Goal: Task Accomplishment & Management: Manage account settings

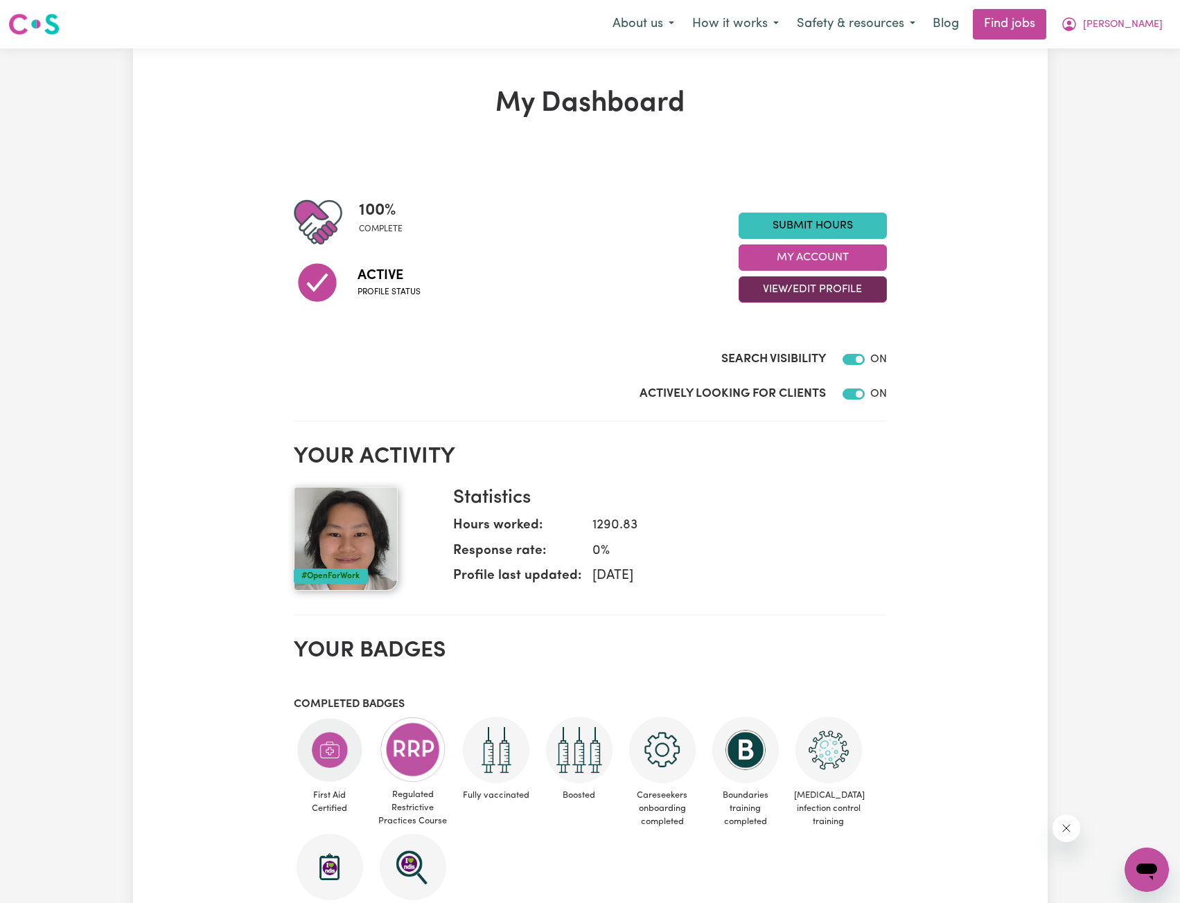
click at [840, 290] on button "View/Edit Profile" at bounding box center [812, 289] width 148 height 26
click at [810, 358] on link "Edit Profile" at bounding box center [804, 352] width 130 height 28
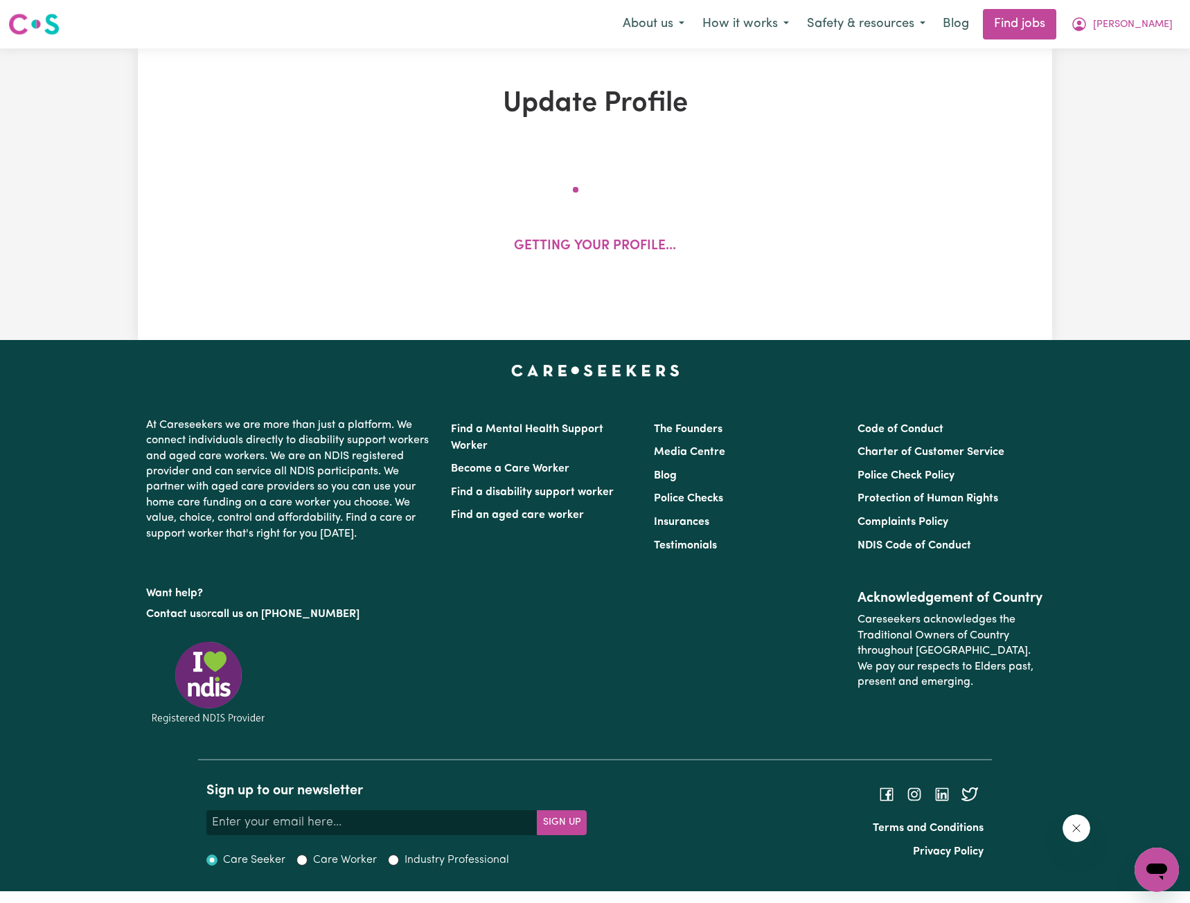
select select "[DEMOGRAPHIC_DATA]"
select select "Student Visa"
select select "Studying a healthcare related degree or qualification"
select select "40"
select select "50"
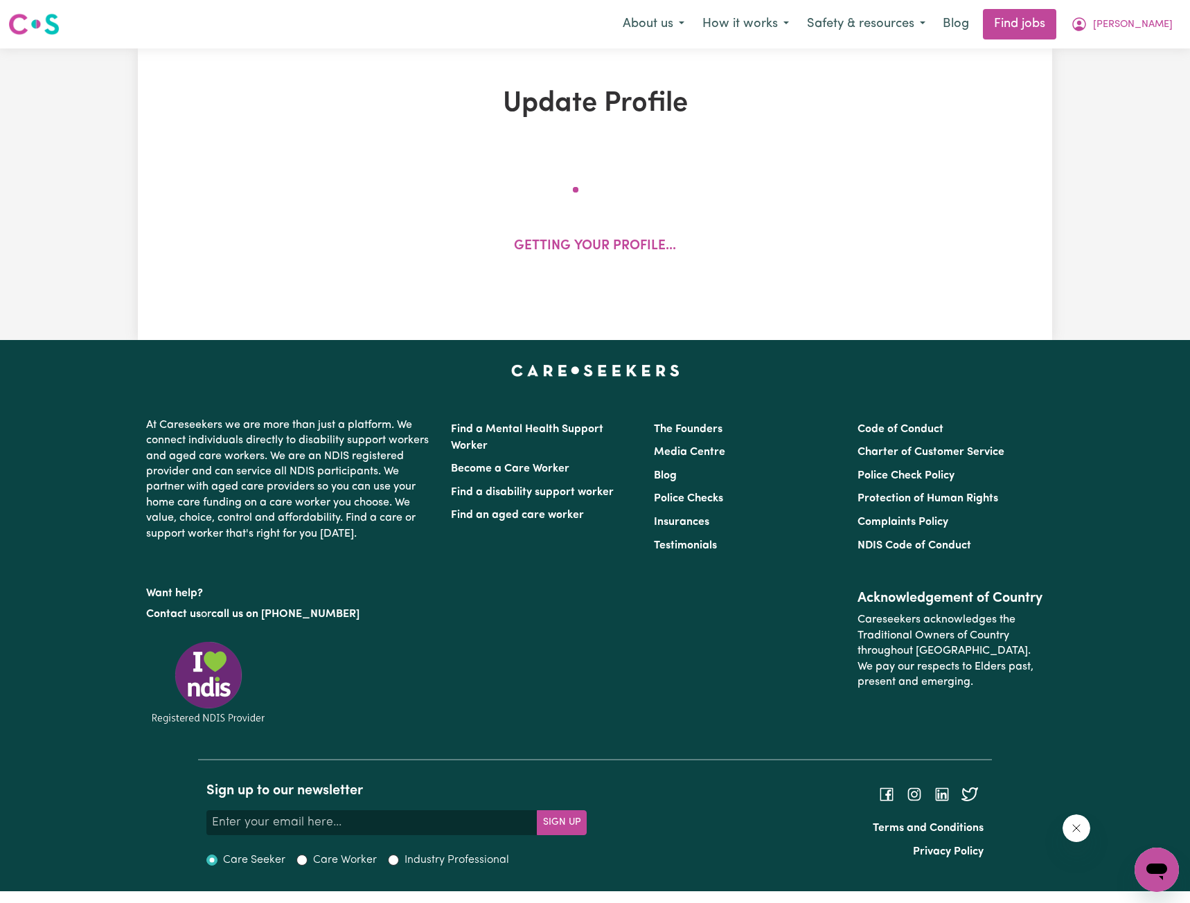
select select "60"
select select "100"
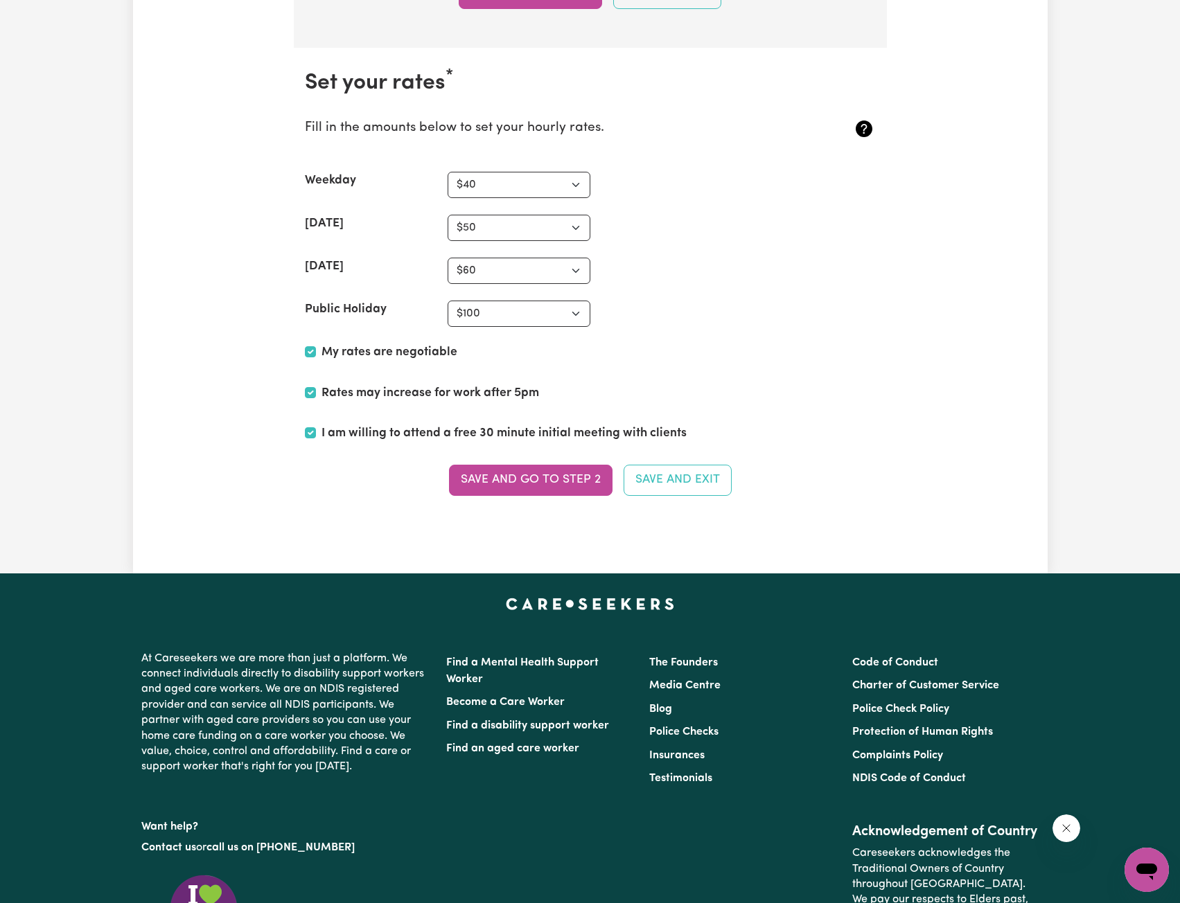
scroll to position [3394, 0]
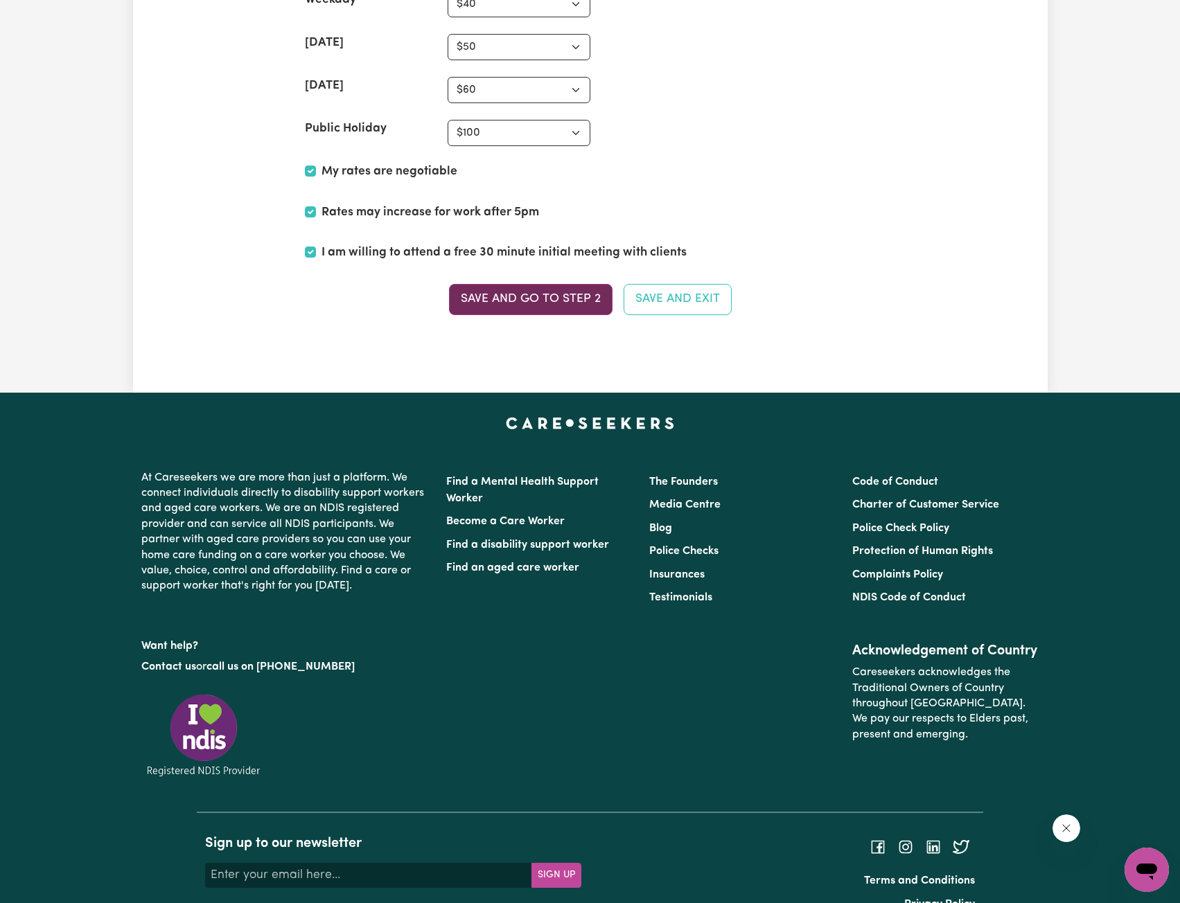
click at [579, 301] on button "Save and go to Step 2" at bounding box center [530, 299] width 163 height 30
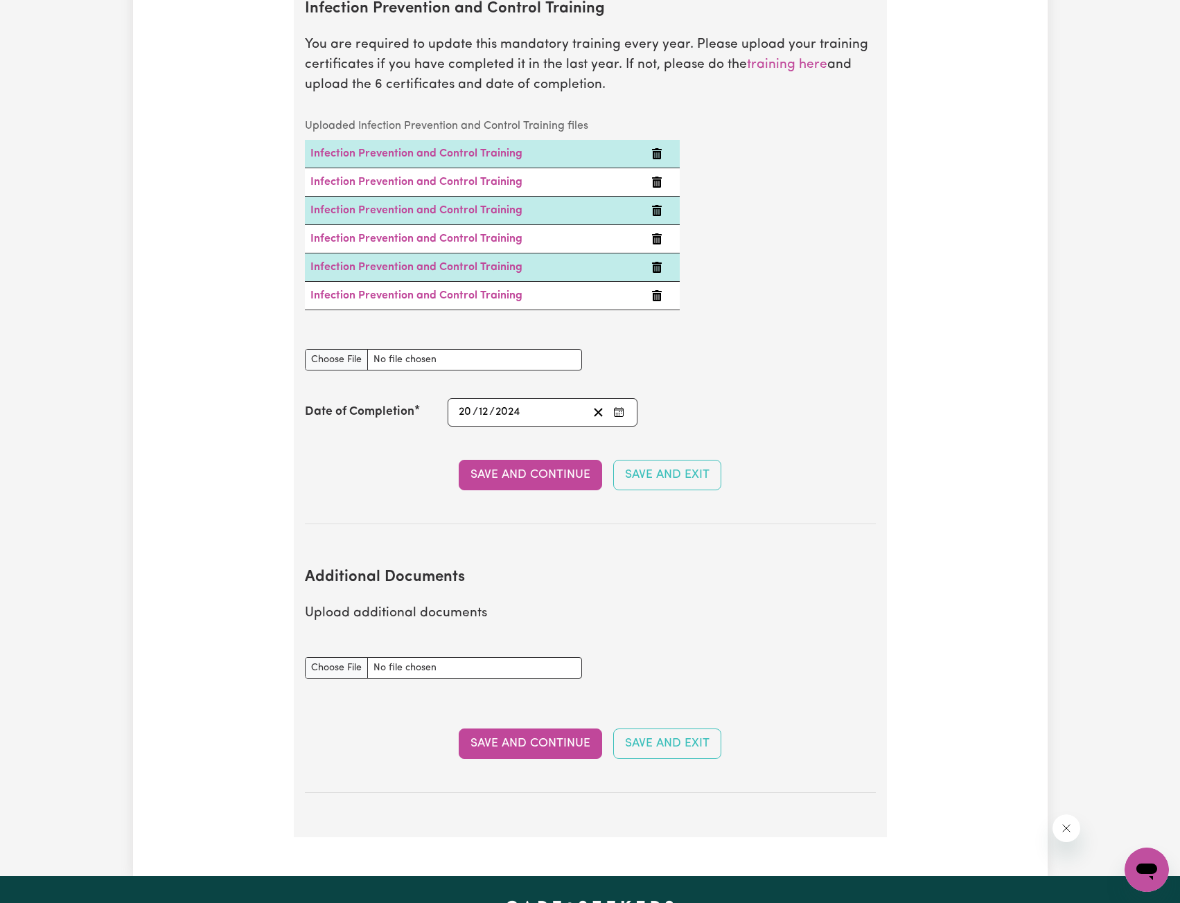
scroll to position [2355, 0]
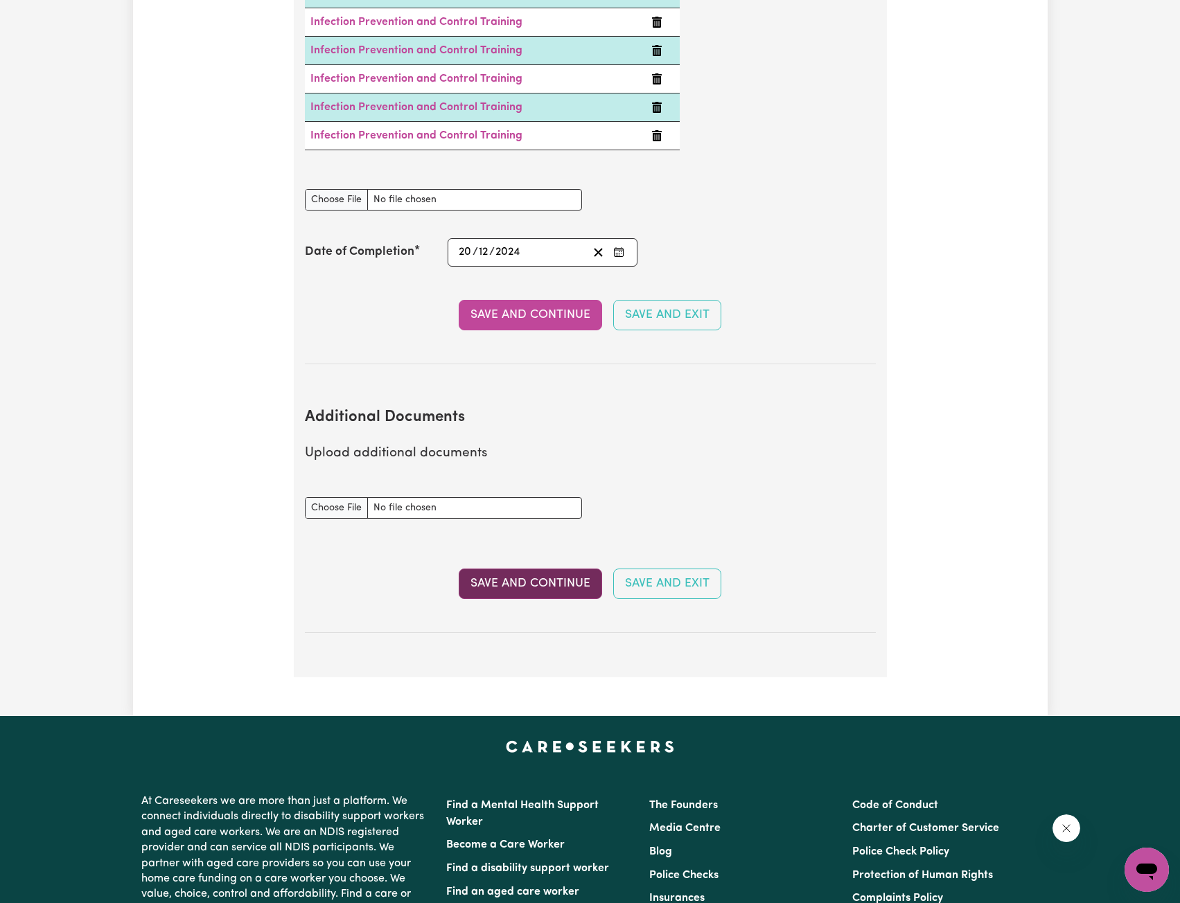
click at [544, 569] on button "Save and Continue" at bounding box center [530, 584] width 143 height 30
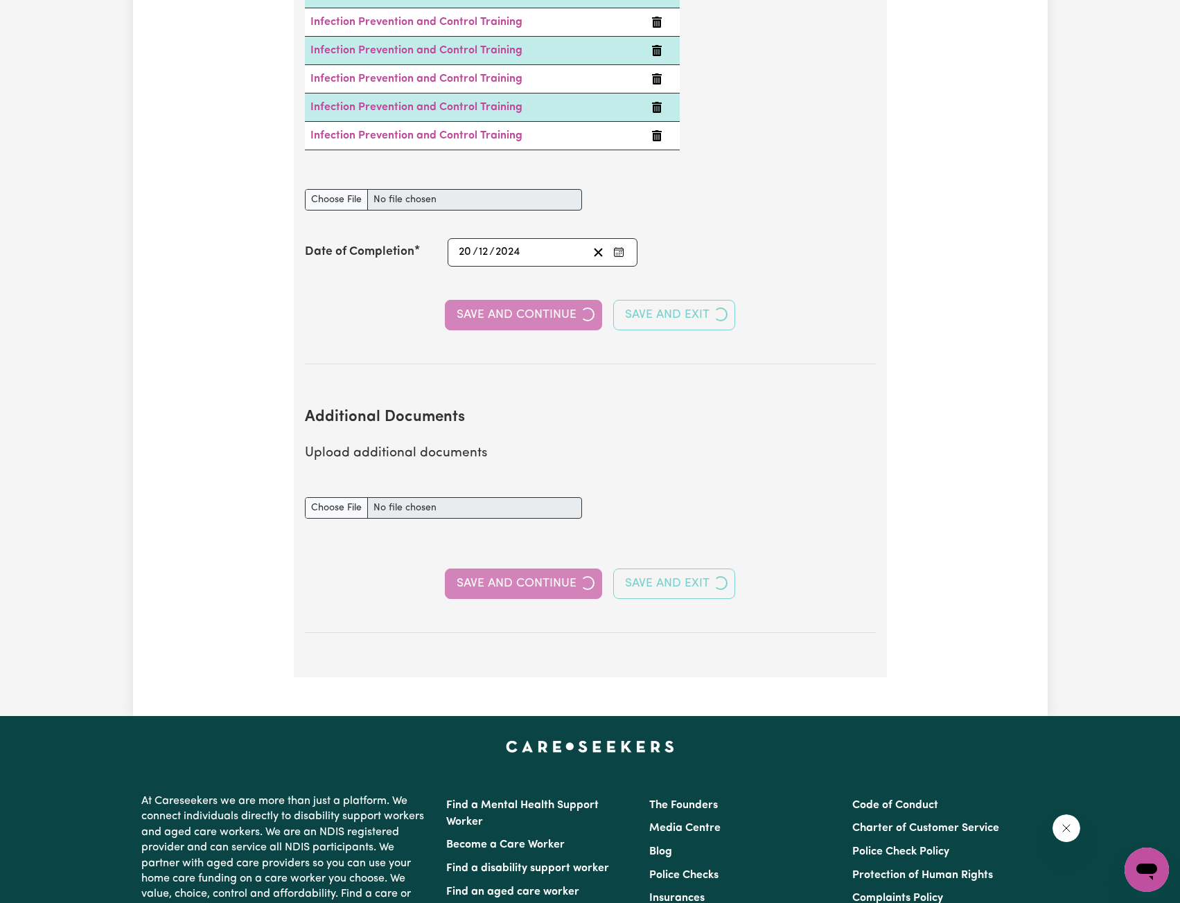
select select "2024"
select select "2023"
select select "2021"
select select "2023"
select select "Certificate III (Individual Support)"
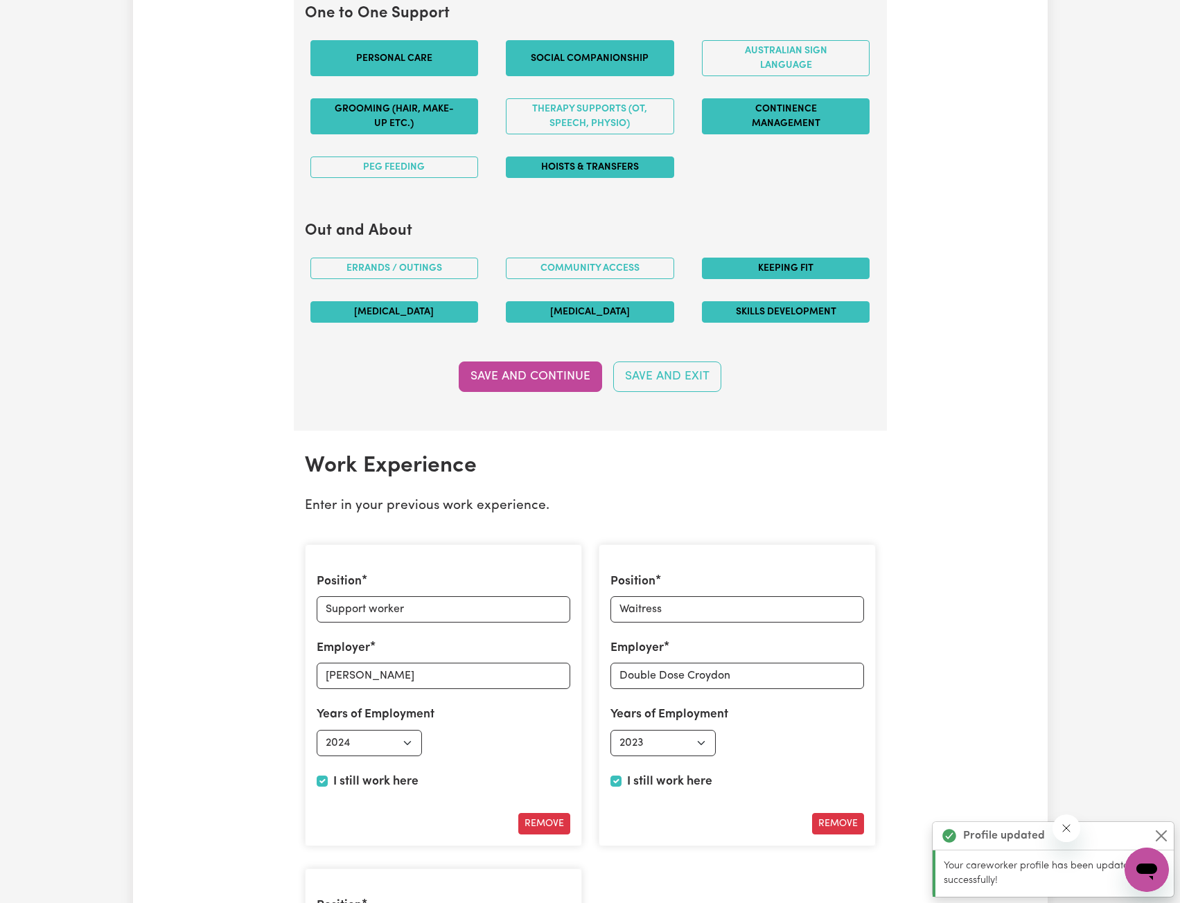
scroll to position [1732, 0]
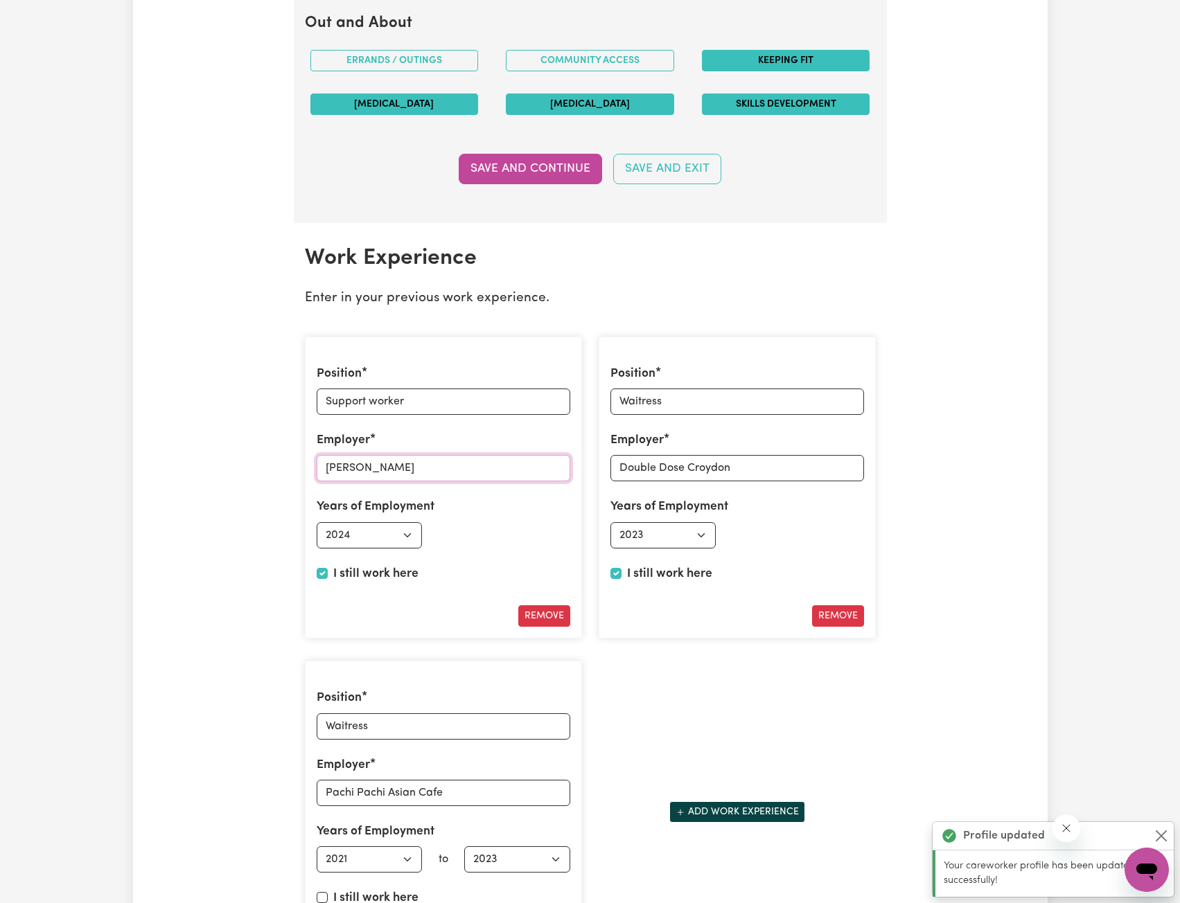
click at [441, 475] on input "[PERSON_NAME]" at bounding box center [444, 468] width 254 height 26
click at [442, 475] on input "[PERSON_NAME]" at bounding box center [444, 468] width 254 height 26
click at [443, 479] on input "[PERSON_NAME]" at bounding box center [444, 468] width 254 height 26
click at [346, 477] on input "[PERSON_NAME]" at bounding box center [444, 468] width 254 height 26
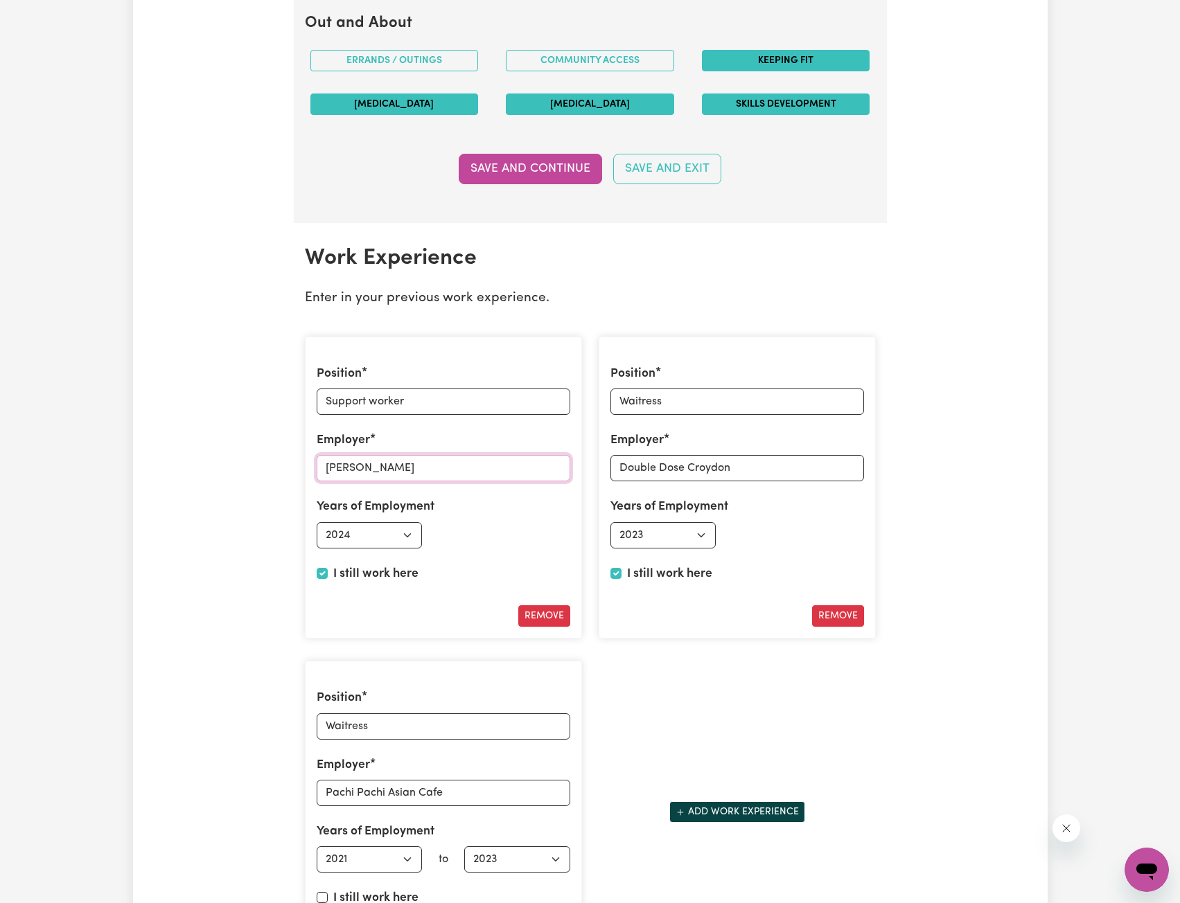
click at [346, 477] on input "[PERSON_NAME]" at bounding box center [444, 468] width 254 height 26
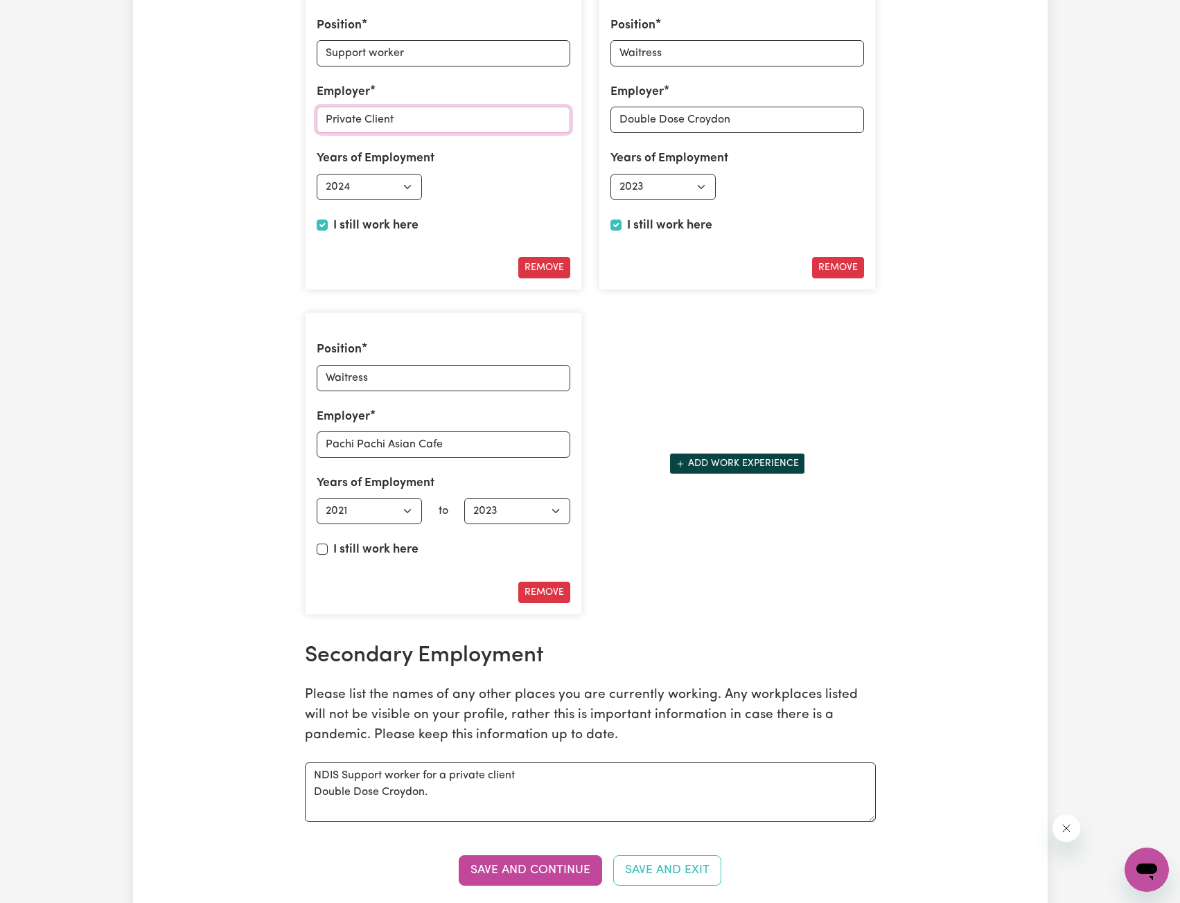
scroll to position [2355, 0]
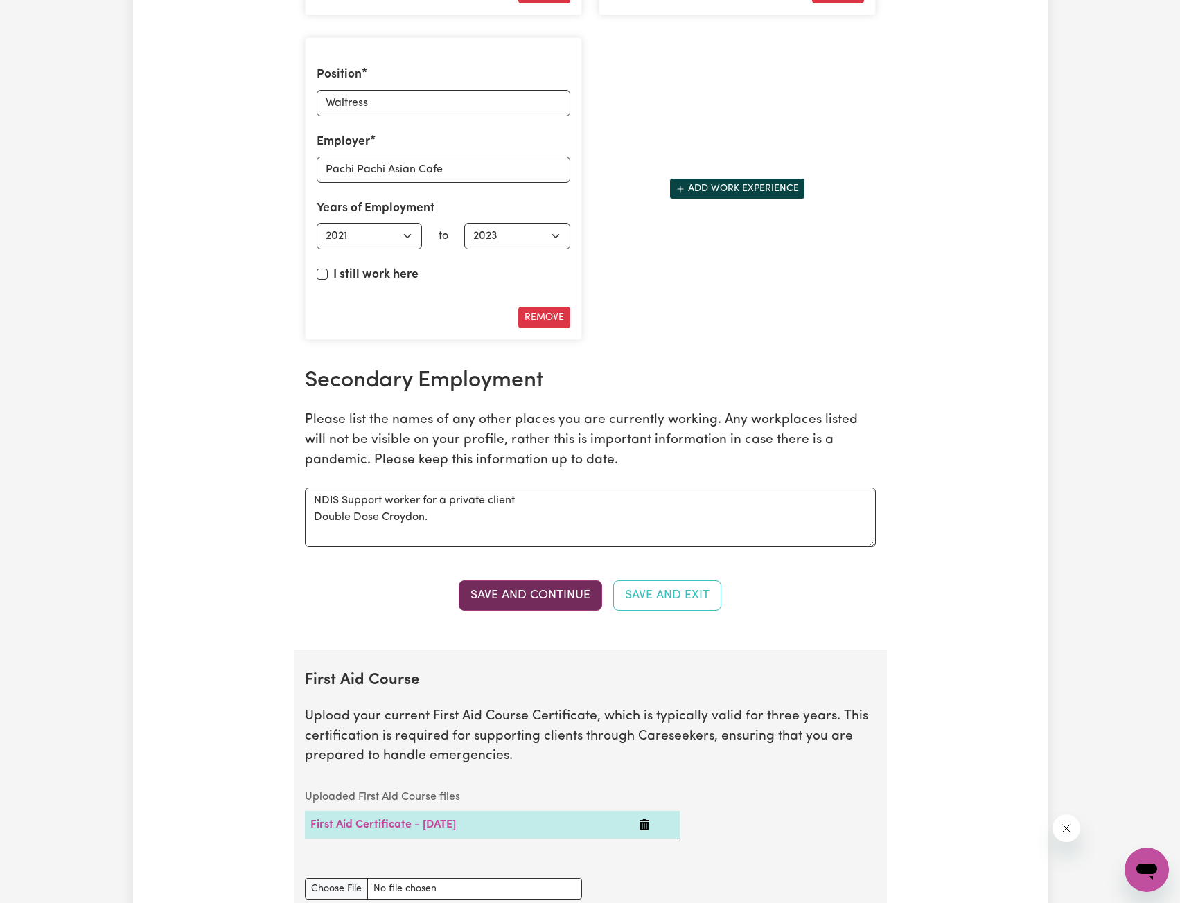
type input "Private Client"
click at [543, 596] on button "Save and Continue" at bounding box center [530, 595] width 143 height 30
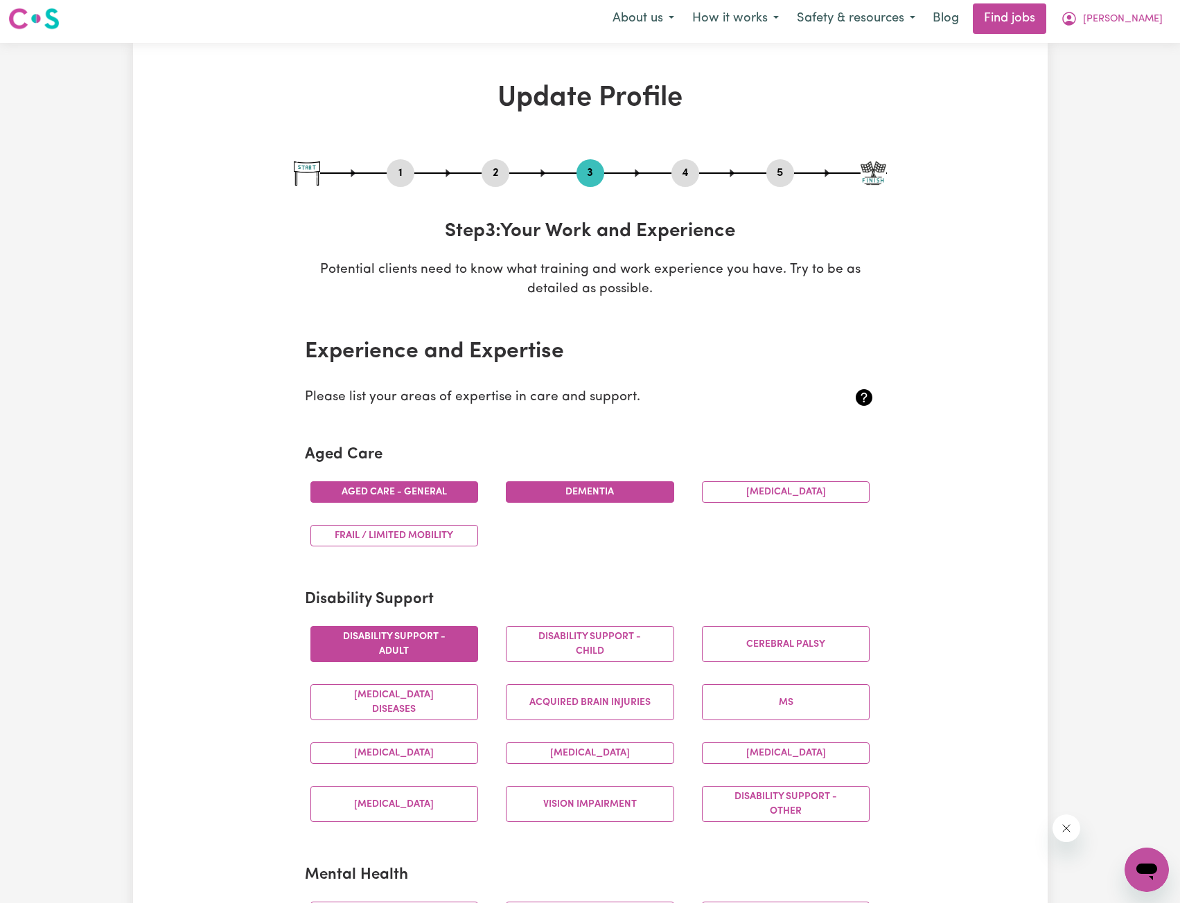
scroll to position [0, 0]
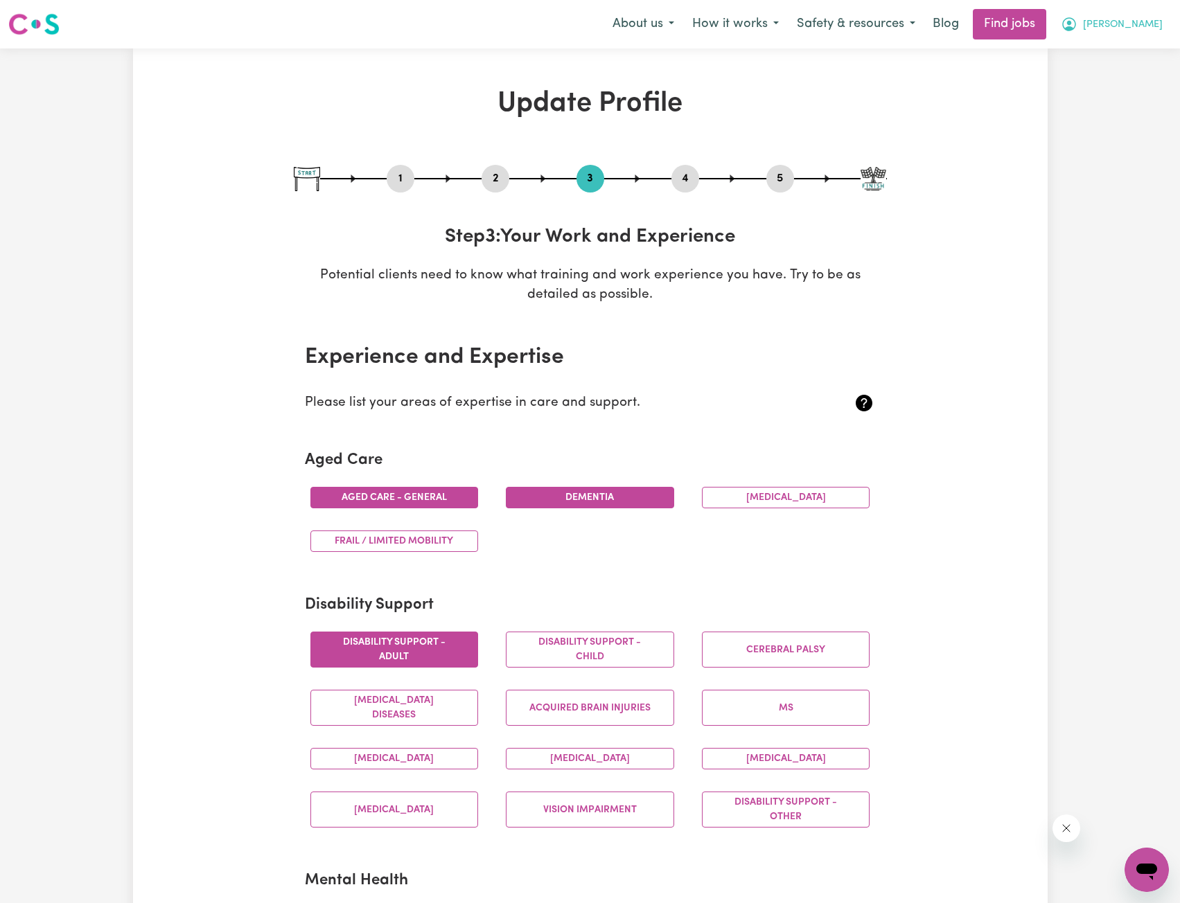
click at [1137, 22] on span "[PERSON_NAME]" at bounding box center [1123, 24] width 80 height 15
click at [1113, 98] on link "Logout" at bounding box center [1115, 106] width 109 height 26
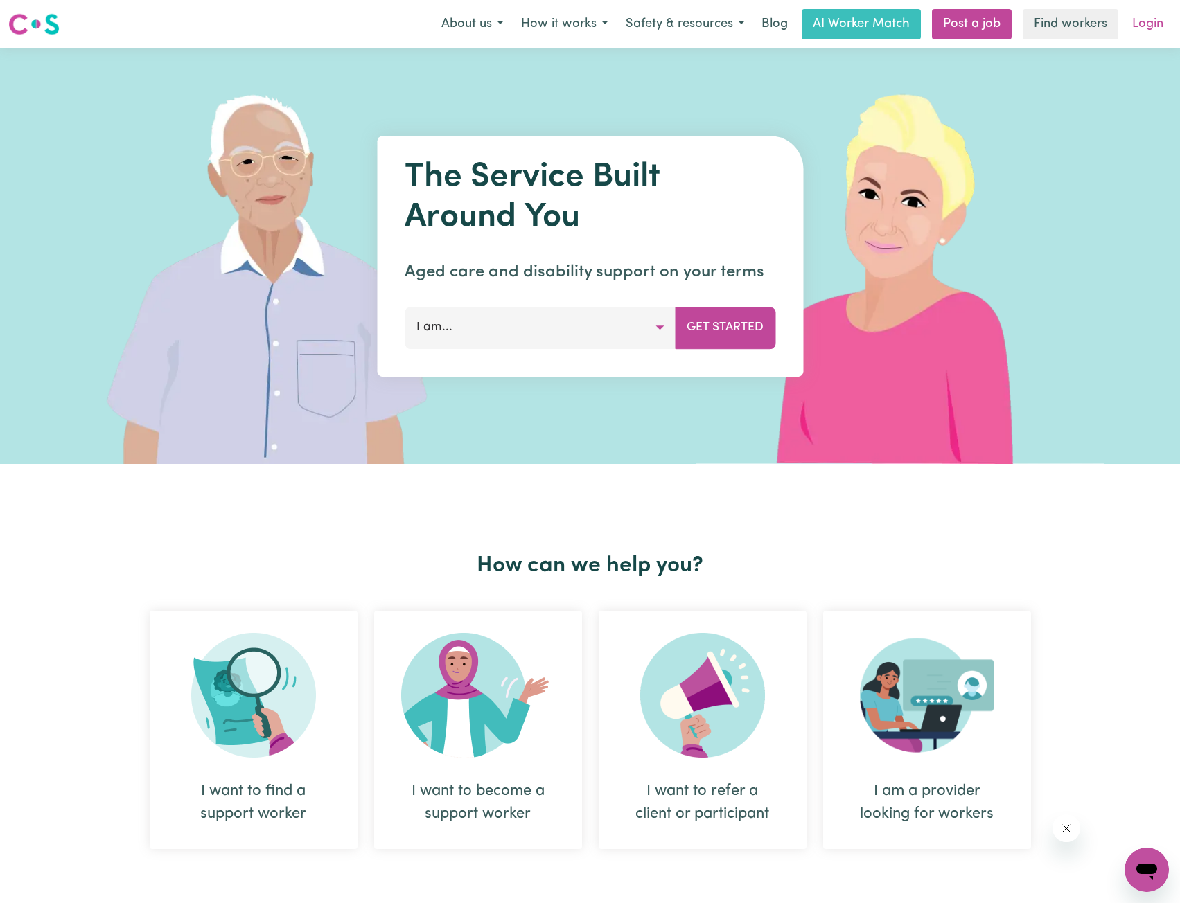
click at [1156, 24] on link "Login" at bounding box center [1148, 24] width 48 height 30
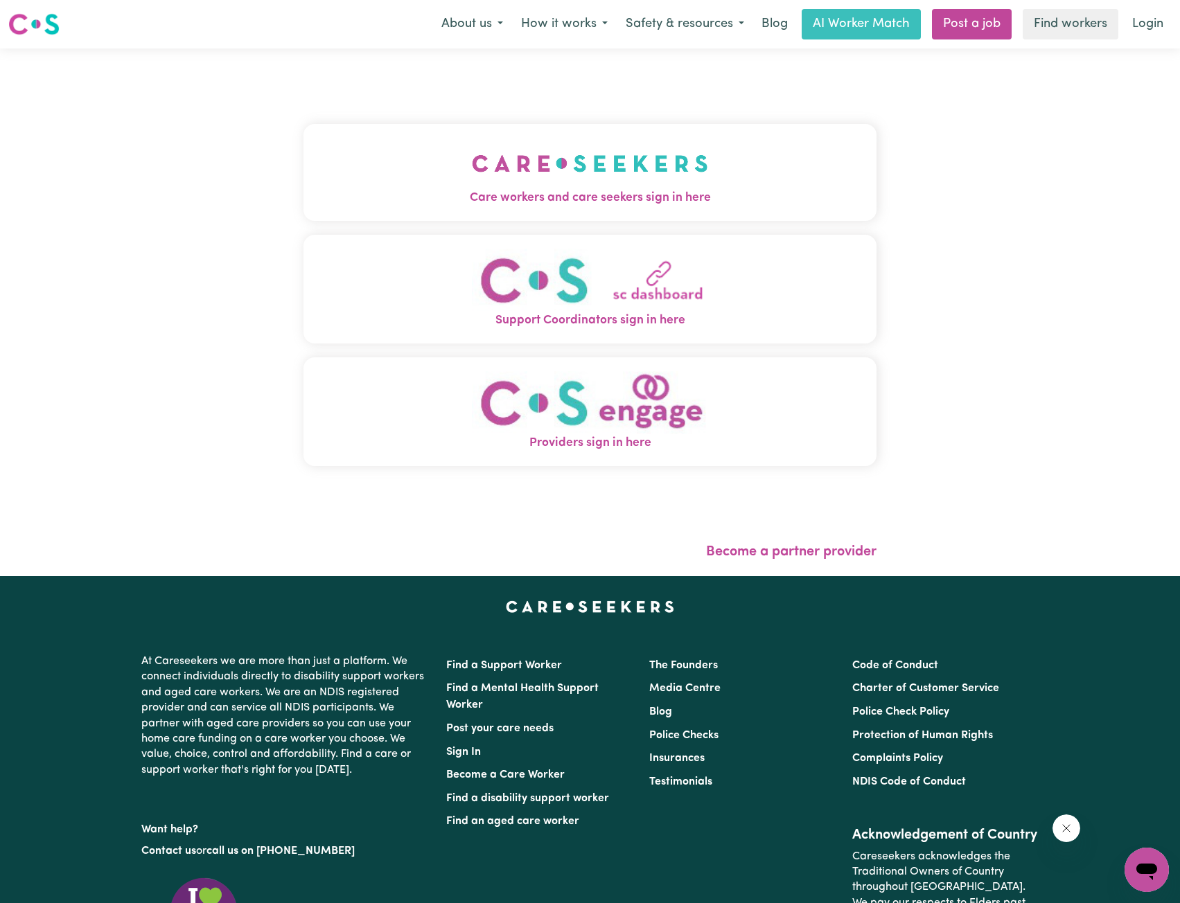
click at [611, 141] on button "Care workers and care seekers sign in here" at bounding box center [590, 172] width 574 height 97
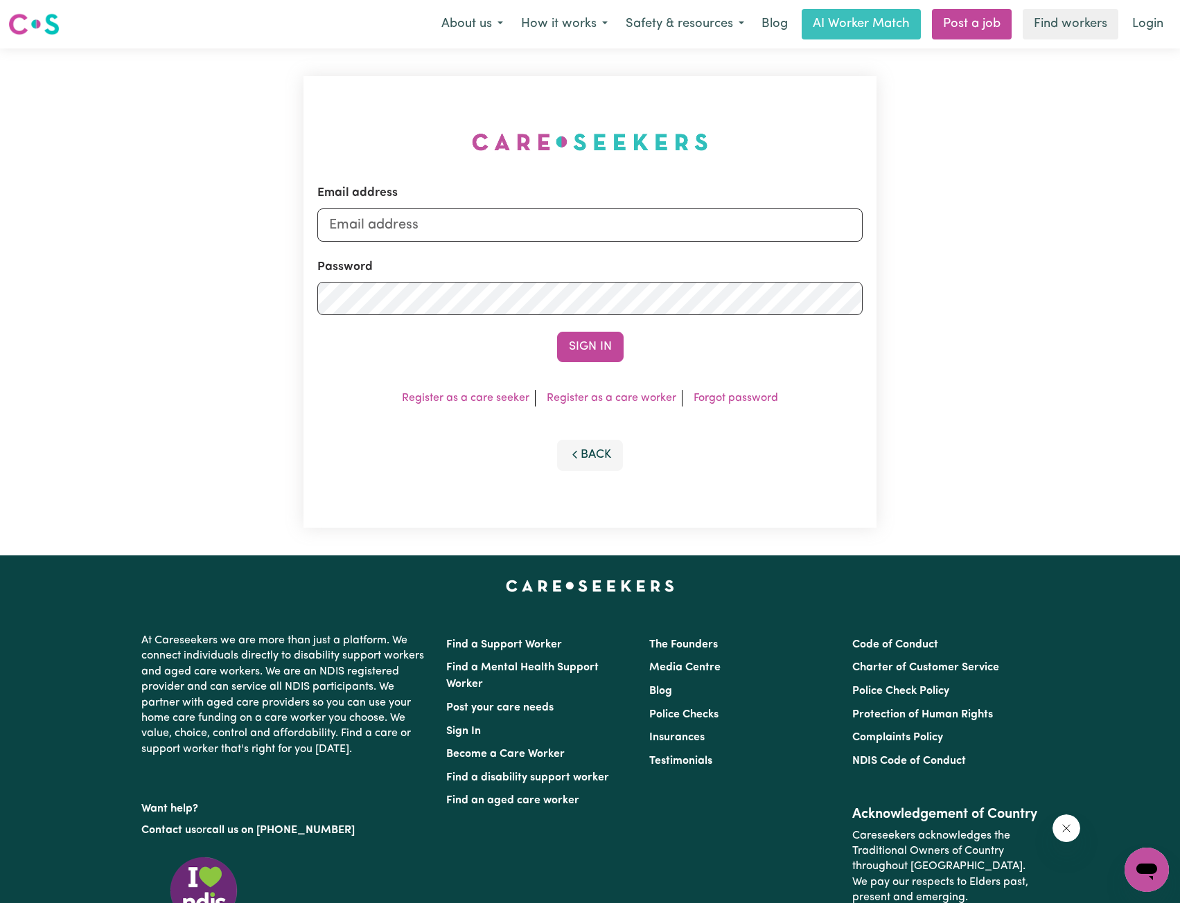
click at [592, 205] on div "Email address" at bounding box center [590, 212] width 546 height 57
click at [588, 215] on input "Email address" at bounding box center [590, 225] width 546 height 33
drag, startPoint x: 401, startPoint y: 229, endPoint x: 717, endPoint y: 251, distance: 316.7
click at [726, 249] on form "Email address [EMAIL_ADDRESS][PERSON_NAME][DOMAIN_NAME] Password Sign In" at bounding box center [590, 273] width 546 height 178
type input "superuser~[EMAIL_ADDRESS][DOMAIN_NAME]"
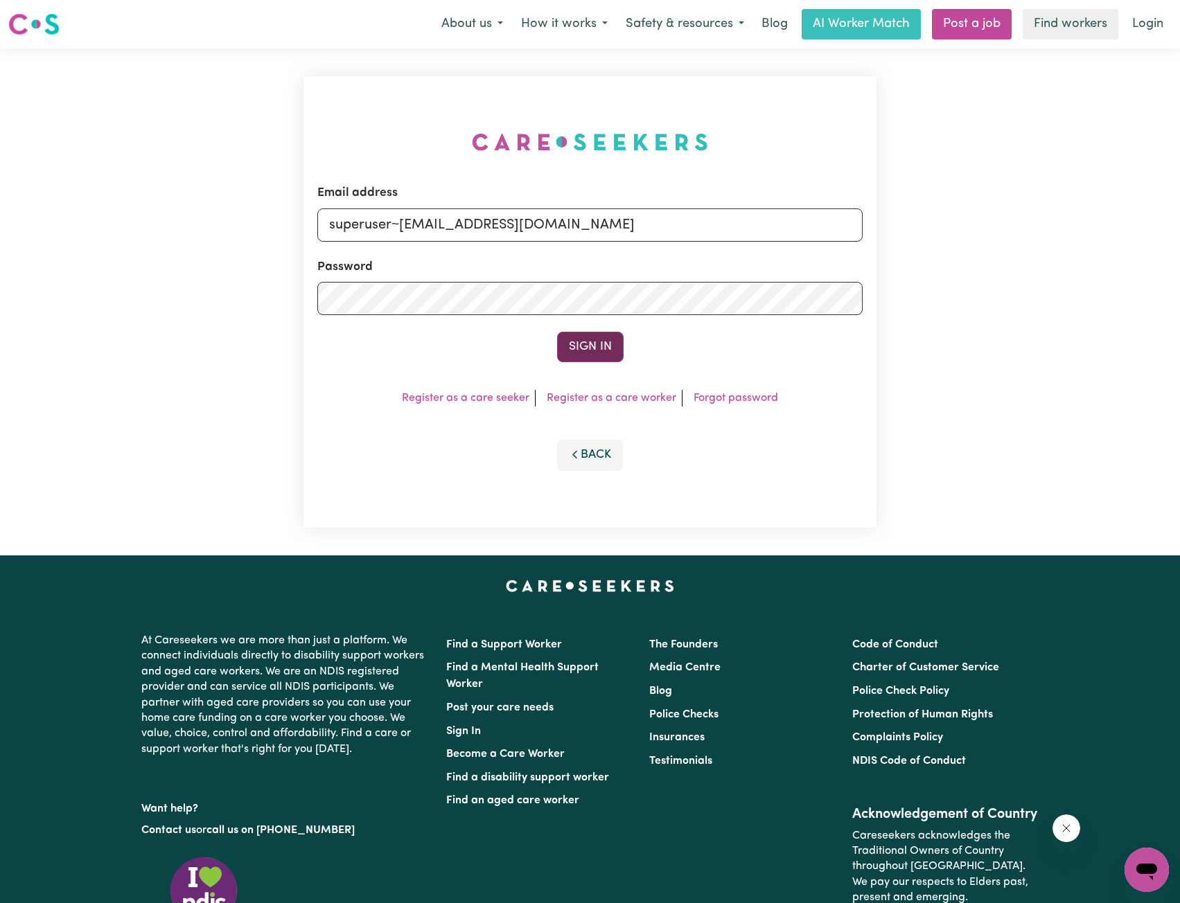
click at [595, 344] on button "Sign In" at bounding box center [590, 347] width 67 height 30
